Goal: Use online tool/utility: Utilize a website feature to perform a specific function

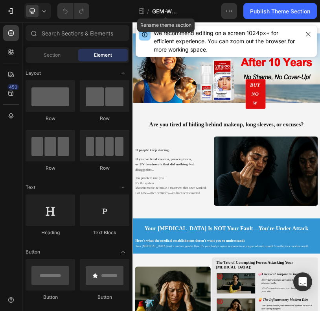
click at [163, 11] on span "GEM-WZL-[GEOGRAPHIC_DATA]" at bounding box center [166, 11] width 28 height 8
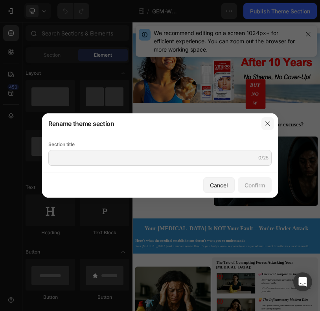
click at [267, 120] on icon "button" at bounding box center [268, 123] width 6 height 6
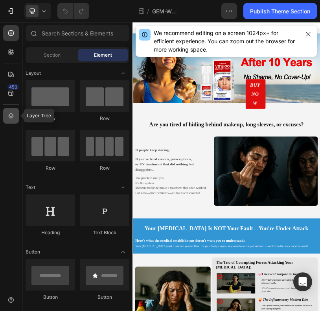
click at [13, 120] on div at bounding box center [11, 116] width 16 height 16
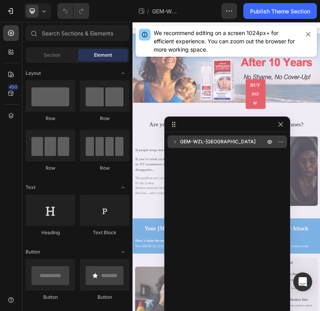
click at [177, 139] on icon "button" at bounding box center [176, 142] width 8 height 8
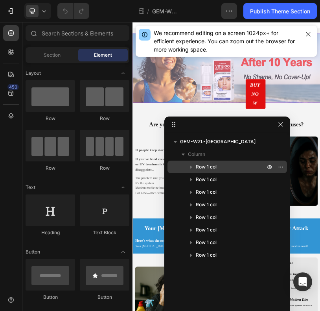
click at [216, 163] on span "Row 1 col" at bounding box center [206, 167] width 21 height 8
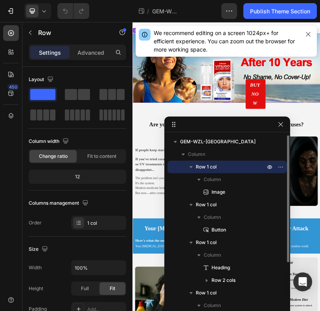
click at [191, 163] on icon "button" at bounding box center [191, 167] width 8 height 8
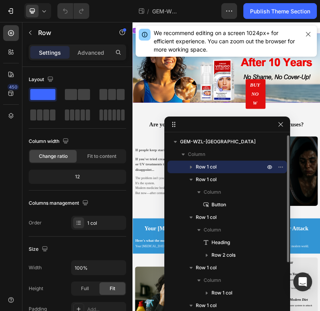
click at [191, 165] on icon "button" at bounding box center [191, 167] width 8 height 8
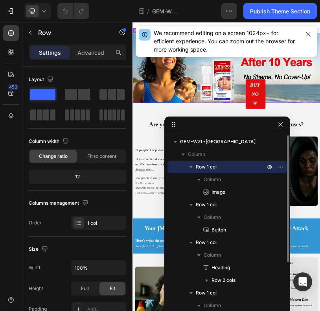
click at [191, 167] on icon "button" at bounding box center [191, 167] width 3 height 2
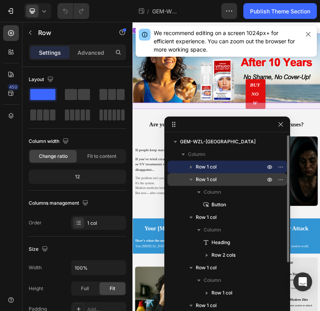
click at [194, 179] on icon "button" at bounding box center [191, 179] width 8 height 8
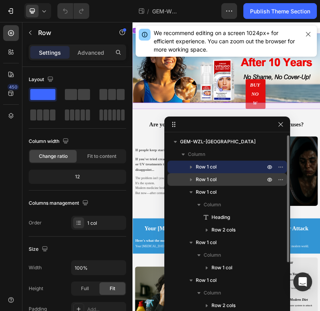
click at [198, 181] on span "Row 1 col" at bounding box center [206, 179] width 21 height 8
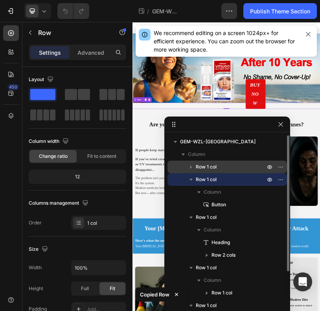
click at [221, 177] on p "Row 1 col" at bounding box center [231, 179] width 71 height 8
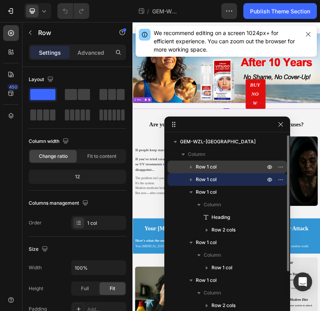
click at [200, 175] on span "Row 1 col" at bounding box center [206, 179] width 21 height 8
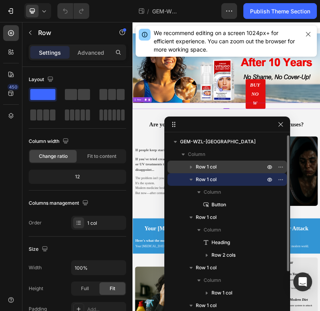
click at [204, 179] on span "Row 1 col" at bounding box center [206, 179] width 21 height 8
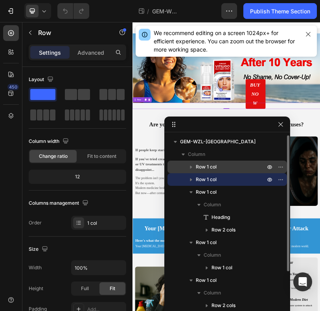
click at [205, 179] on span "Row 1 col" at bounding box center [206, 179] width 21 height 8
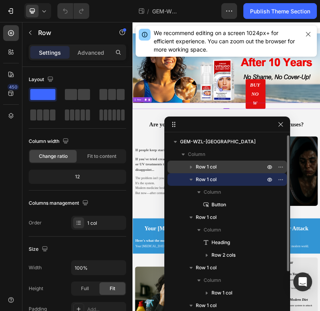
click at [205, 177] on span "Row 1 col" at bounding box center [206, 179] width 21 height 8
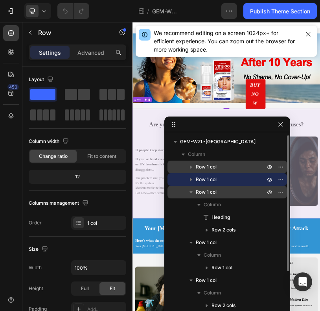
click at [207, 190] on span "Row 1 col" at bounding box center [206, 192] width 21 height 8
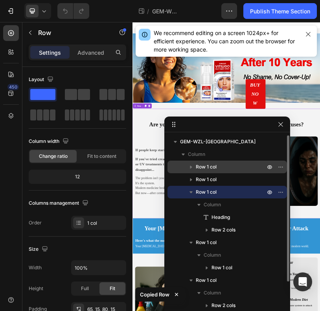
click at [196, 191] on button "button" at bounding box center [191, 191] width 9 height 9
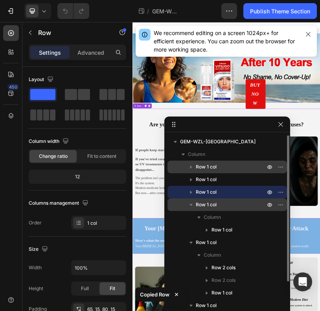
click at [207, 203] on span "Row 1 col" at bounding box center [206, 205] width 21 height 8
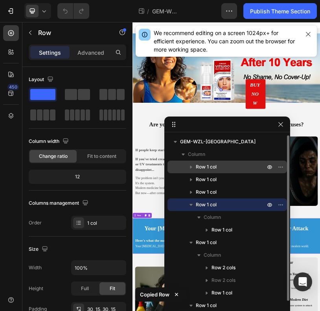
click at [199, 205] on span "Row 1 col" at bounding box center [206, 205] width 21 height 8
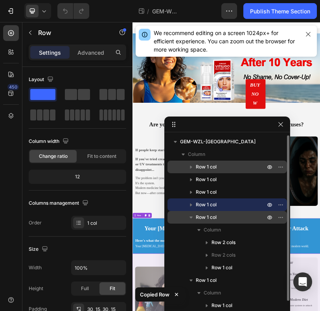
click at [201, 216] on span "Row 1 col" at bounding box center [206, 217] width 21 height 8
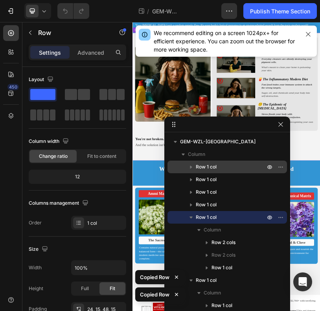
scroll to position [561, 0]
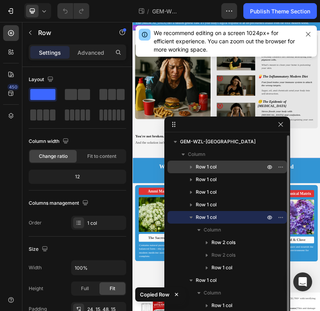
click at [218, 218] on p "Row 1 col" at bounding box center [231, 217] width 71 height 8
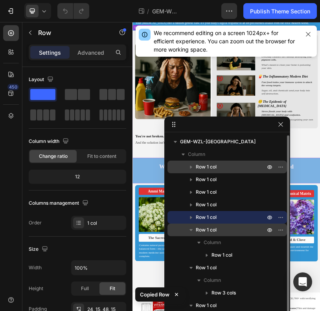
click at [208, 227] on span "Row 1 col" at bounding box center [206, 230] width 21 height 8
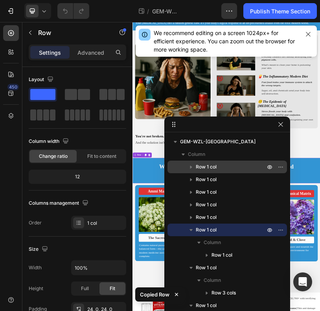
click at [190, 227] on icon "button" at bounding box center [191, 230] width 8 height 8
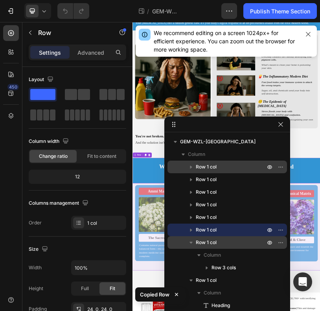
click at [201, 239] on span "Row 1 col" at bounding box center [206, 242] width 21 height 8
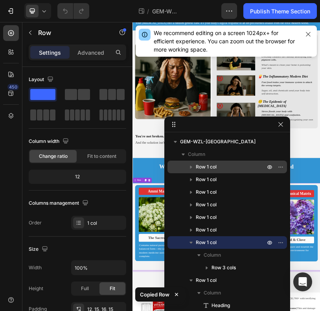
click at [187, 240] on button "button" at bounding box center [191, 242] width 9 height 9
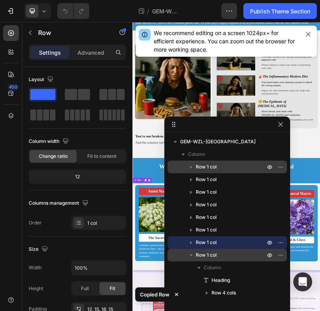
click at [203, 253] on span "Row 1 col" at bounding box center [206, 255] width 21 height 8
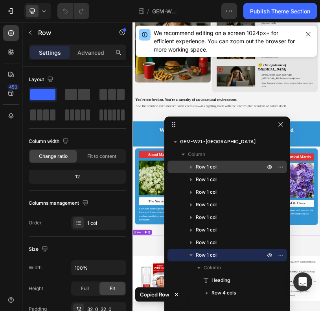
scroll to position [700, 0]
click at [194, 254] on icon "button" at bounding box center [191, 255] width 8 height 8
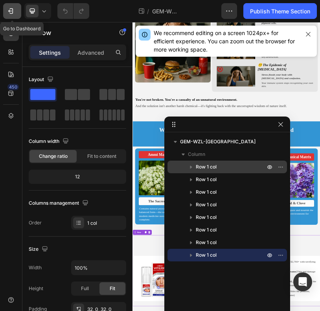
click at [9, 9] on icon "button" at bounding box center [11, 11] width 8 height 8
